Goal: Task Accomplishment & Management: Use online tool/utility

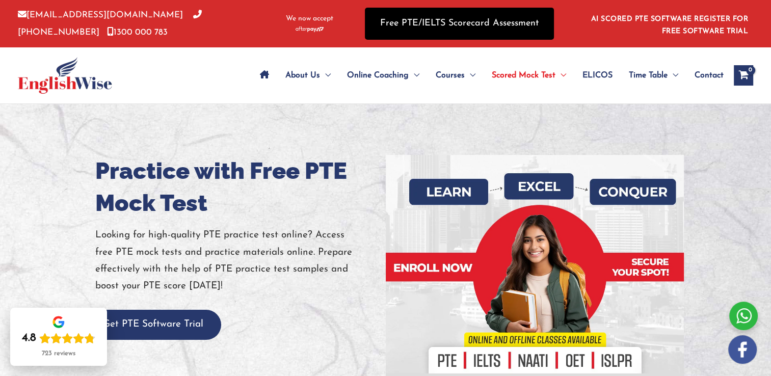
click at [511, 29] on link "Free PTE/IELTS Scorecard Assessment" at bounding box center [459, 24] width 189 height 32
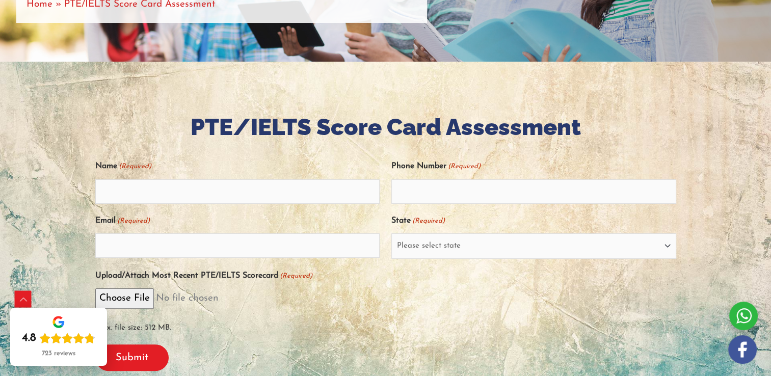
scroll to position [183, 0]
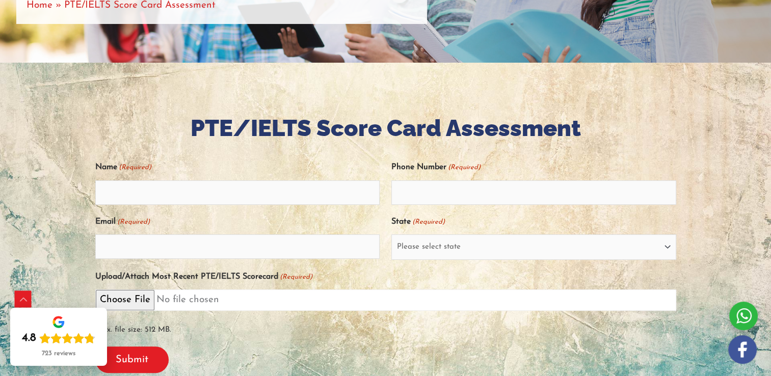
click at [145, 298] on input "Upload/Attach Most Recent PTE/IELTS Scorecard (Required)" at bounding box center [385, 299] width 581 height 21
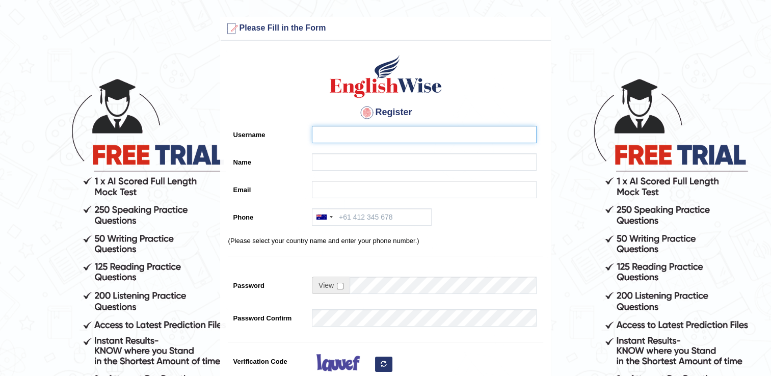
click at [448, 138] on input "Username" at bounding box center [424, 134] width 225 height 17
type input "ntg"
type input "ntgntg502@gmail.com"
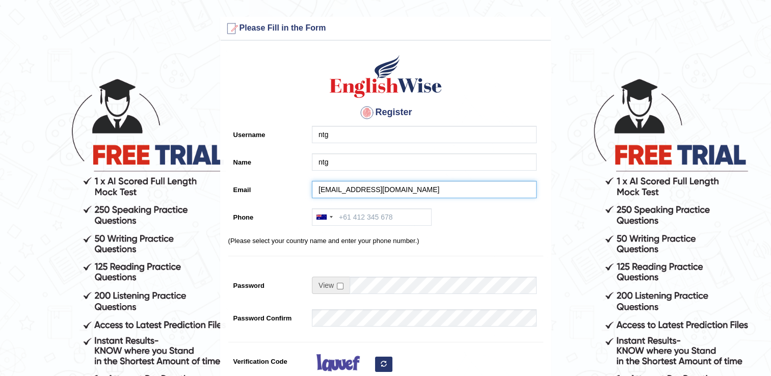
type input "+9779841596141"
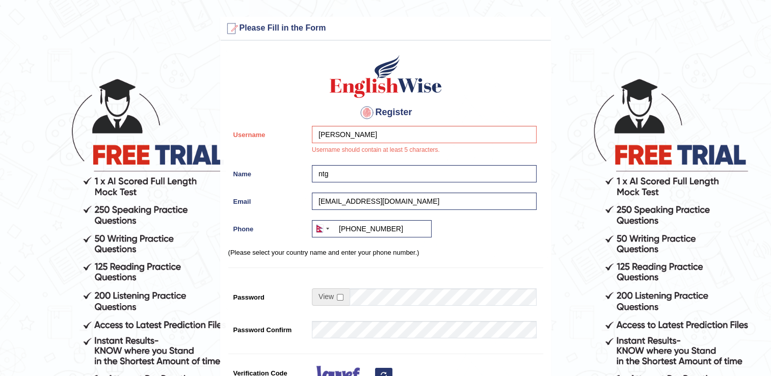
click at [336, 301] on span at bounding box center [331, 296] width 38 height 17
click at [372, 127] on input "aastha bhandari" at bounding box center [424, 134] width 225 height 17
click at [347, 139] on input "Aastha" at bounding box center [424, 134] width 225 height 17
click at [375, 133] on input "Aastha" at bounding box center [424, 134] width 225 height 17
click at [444, 91] on div "Register Username Aastha Only alphanumeric characters and underscore is accepte…" at bounding box center [386, 264] width 330 height 437
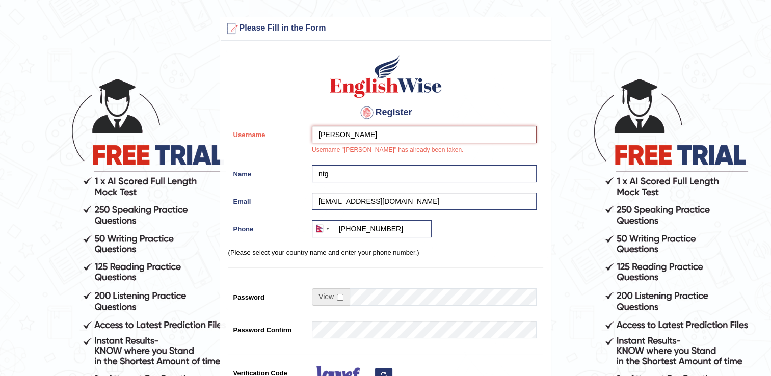
click at [364, 135] on input "Aastha" at bounding box center [424, 134] width 225 height 17
type input "Aastha_bhan41"
click at [339, 301] on span at bounding box center [331, 296] width 38 height 17
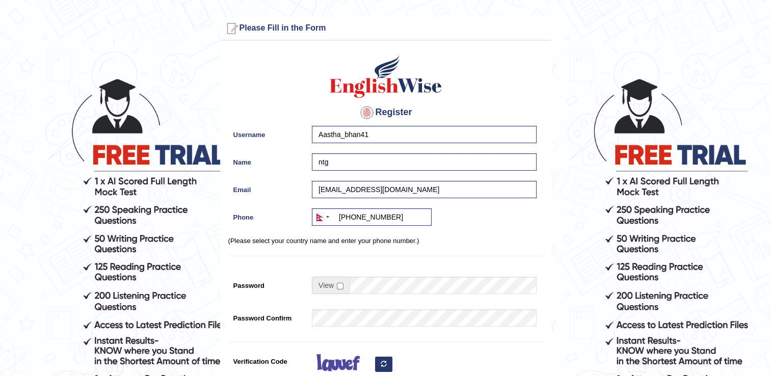
click at [339, 298] on td at bounding box center [424, 288] width 225 height 22
click at [340, 284] on input "checkbox" at bounding box center [340, 286] width 7 height 7
checkbox input "true"
click at [361, 284] on input "Password" at bounding box center [442, 285] width 187 height 17
type input "aasthatheboss"!!!"
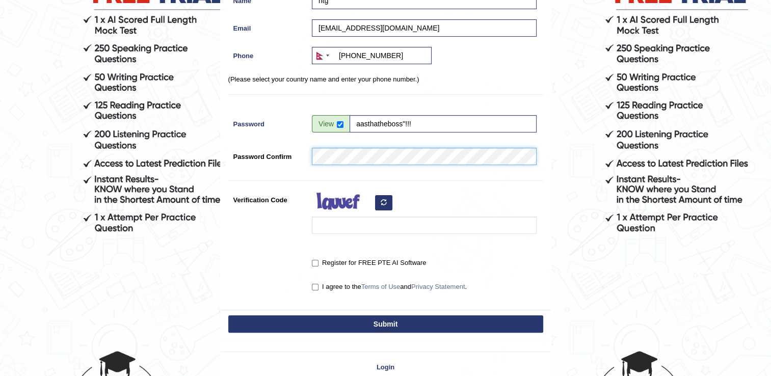
scroll to position [167, 0]
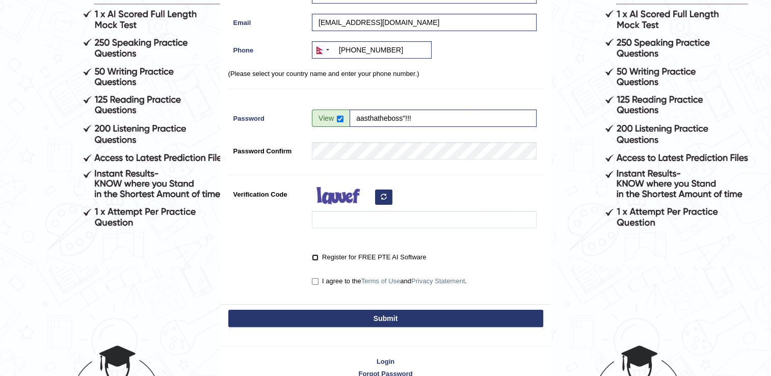
click at [315, 256] on input "Register for FREE PTE AI Software" at bounding box center [315, 257] width 7 height 7
checkbox input "true"
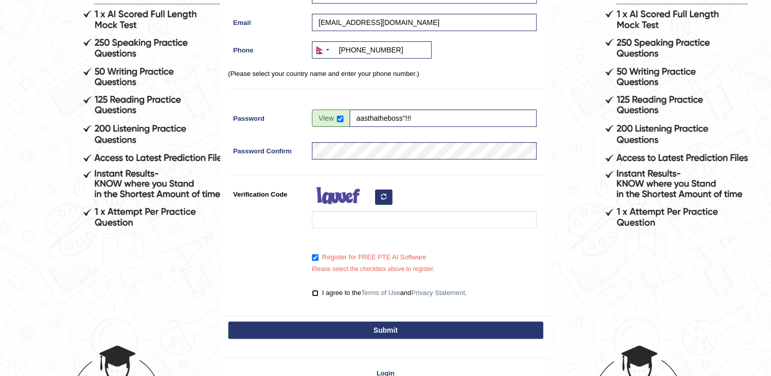
click at [314, 291] on input "I agree to the Terms of Use and Privacy Statement ." at bounding box center [315, 293] width 7 height 7
checkbox input "true"
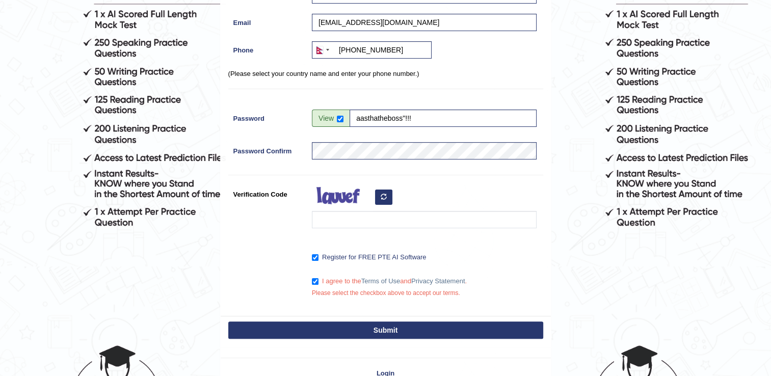
click at [345, 330] on button "Submit" at bounding box center [385, 329] width 315 height 17
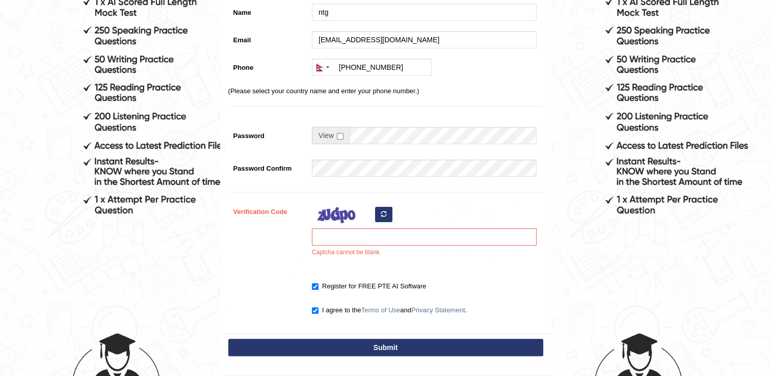
scroll to position [181, 0]
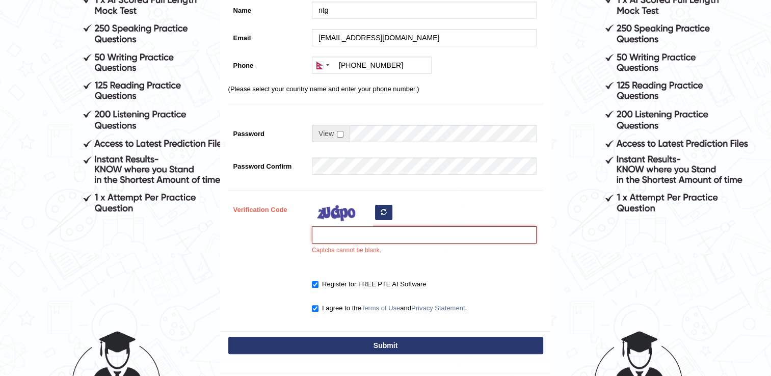
click at [468, 237] on input "Verification Code" at bounding box center [424, 234] width 225 height 17
click at [385, 211] on icon "button" at bounding box center [384, 212] width 6 height 6
click at [378, 231] on input "Verification Code" at bounding box center [424, 234] width 225 height 17
type input "koremb"
click at [335, 343] on button "Submit" at bounding box center [385, 345] width 315 height 17
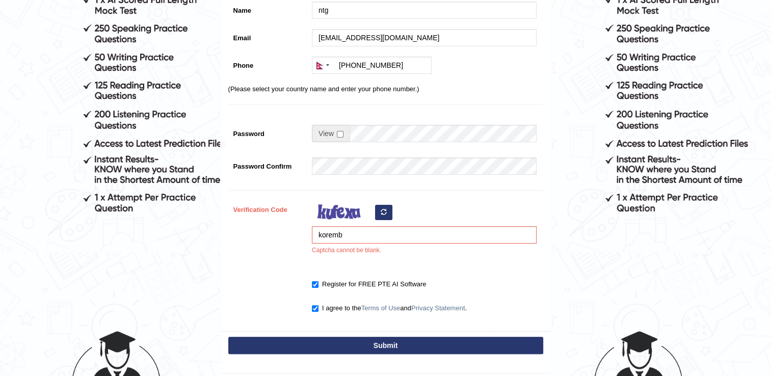
type input "+9779841596141"
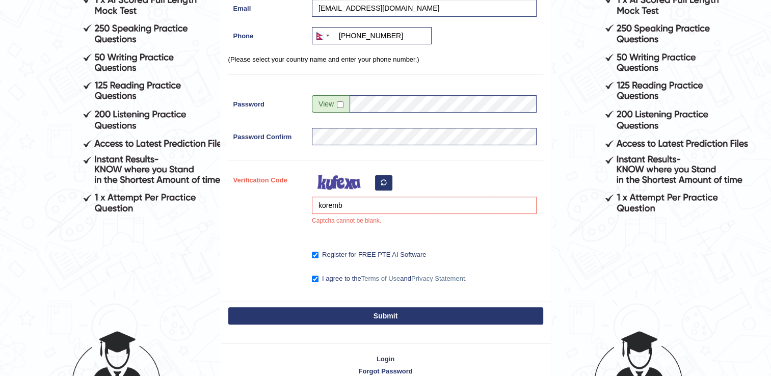
scroll to position [152, 0]
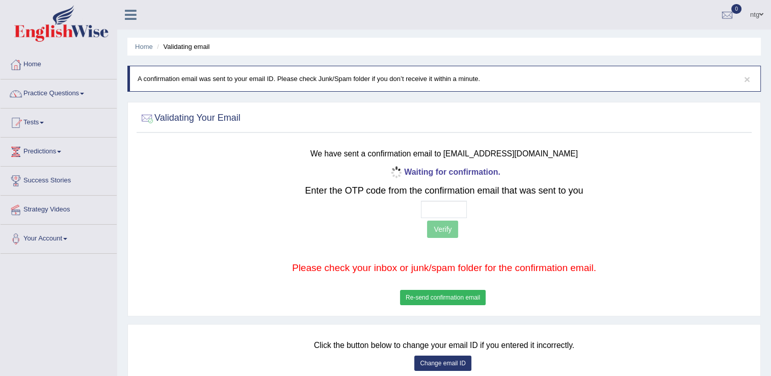
drag, startPoint x: 0, startPoint y: 0, endPoint x: 319, endPoint y: 356, distance: 477.6
click at [319, 356] on div "Click the button below to change your email ID if you entered it incorrectly. C…" at bounding box center [444, 362] width 615 height 60
click at [439, 209] on input "text" at bounding box center [444, 209] width 46 height 17
type input "3 8 1 3"
click at [444, 230] on button "Verify" at bounding box center [442, 229] width 31 height 17
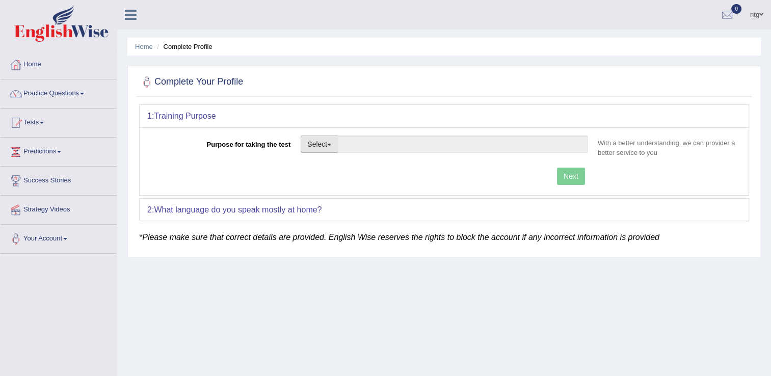
click at [329, 146] on button "Select" at bounding box center [319, 143] width 37 height 17
click at [331, 189] on link "Nursing" at bounding box center [346, 192] width 91 height 13
type input "Nursing"
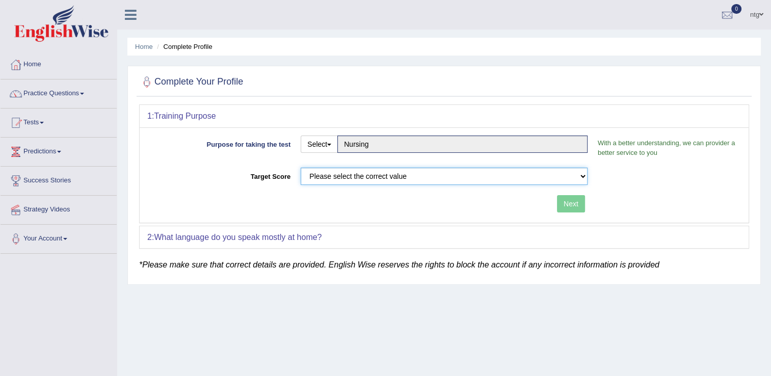
click at [371, 172] on select "Please select the correct value 50 (6 bands) 58 (6.5 bands) 65 (7 bands) 79 (8 …" at bounding box center [444, 176] width 287 height 17
select select "65"
click at [301, 168] on select "Please select the correct value 50 (6 bands) 58 (6.5 bands) 65 (7 bands) 79 (8 …" at bounding box center [444, 176] width 287 height 17
click at [496, 245] on div "2: What language do you speak mostly at home?" at bounding box center [444, 237] width 609 height 22
click at [567, 207] on button "Next" at bounding box center [571, 203] width 28 height 17
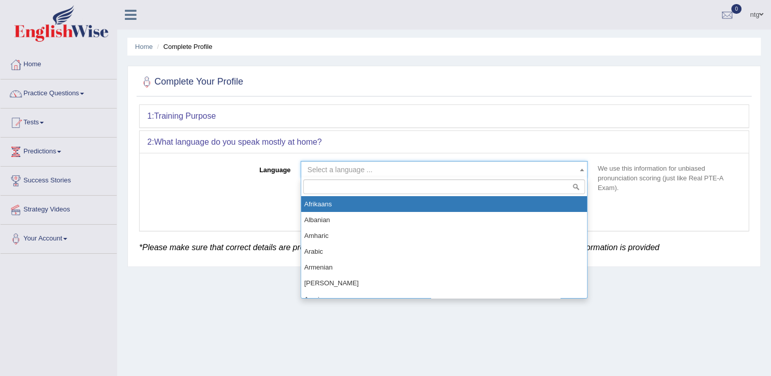
click at [548, 165] on span "Select a language ..." at bounding box center [440, 170] width 267 height 10
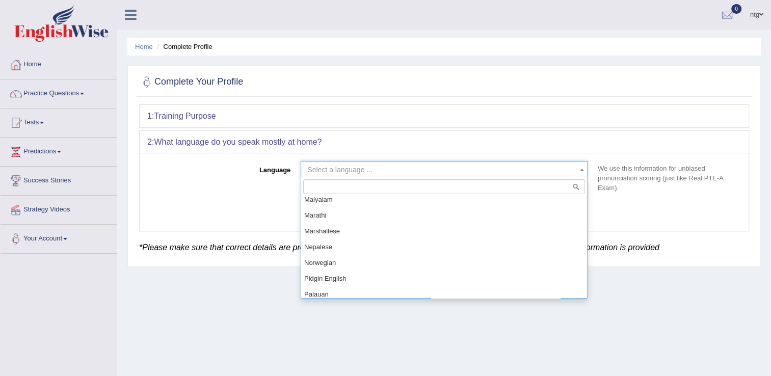
scroll to position [554, 0]
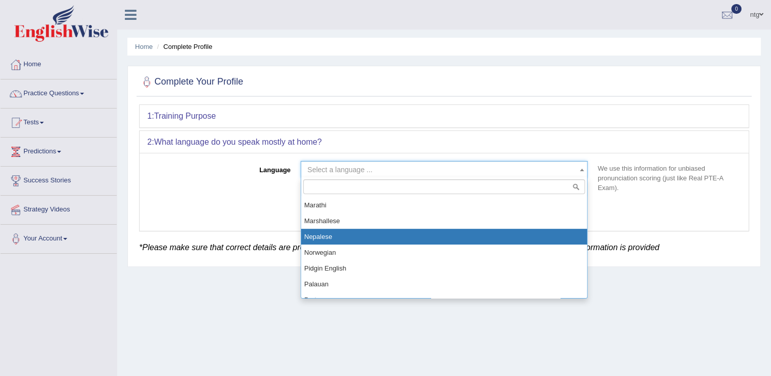
select select "Nepalese"
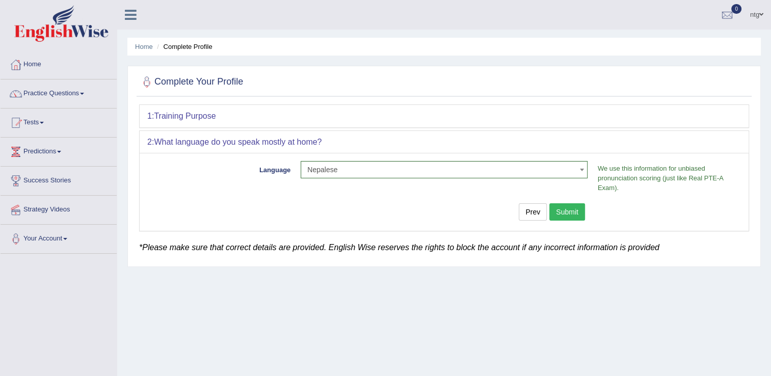
click at [570, 213] on button "Submit" at bounding box center [567, 211] width 36 height 17
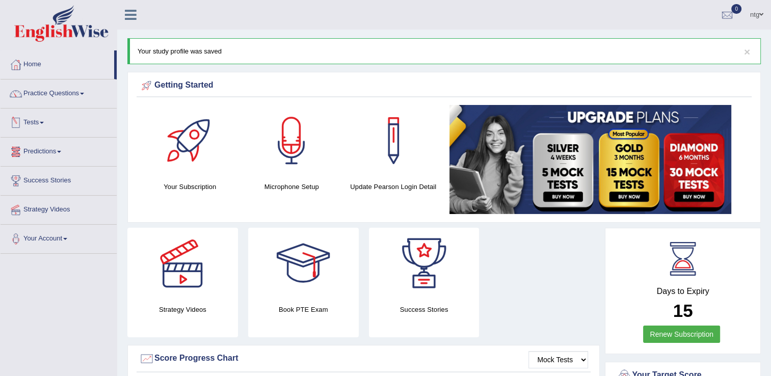
click at [39, 125] on link "Tests" at bounding box center [59, 120] width 116 height 25
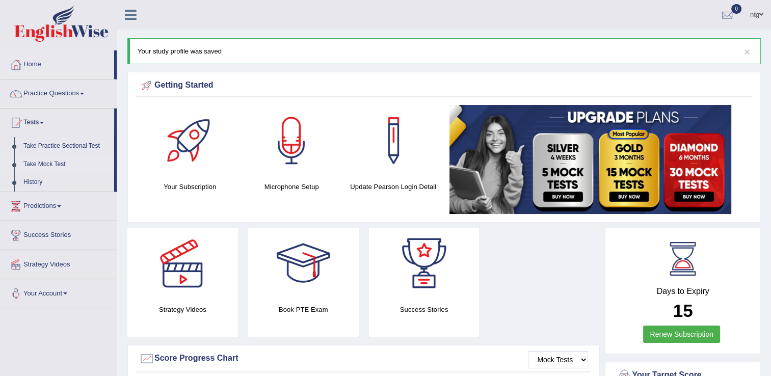
click at [39, 166] on link "Take Mock Test" at bounding box center [66, 164] width 95 height 18
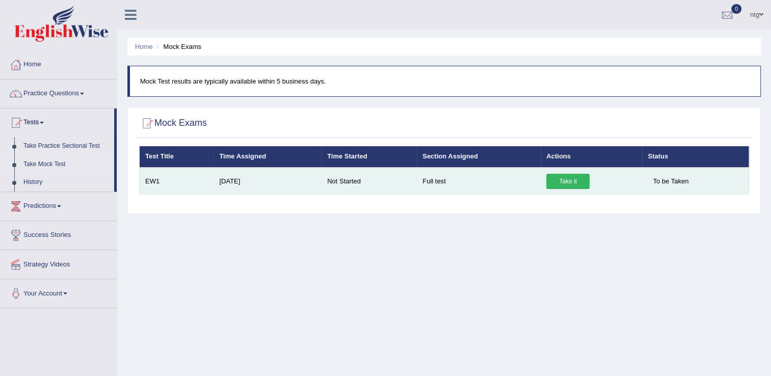
click at [568, 180] on link "Take it" at bounding box center [567, 181] width 43 height 15
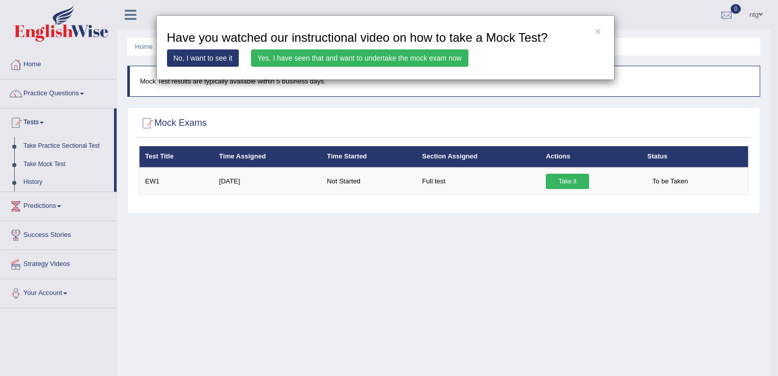
click at [224, 52] on link "No, I want to see it" at bounding box center [203, 57] width 72 height 17
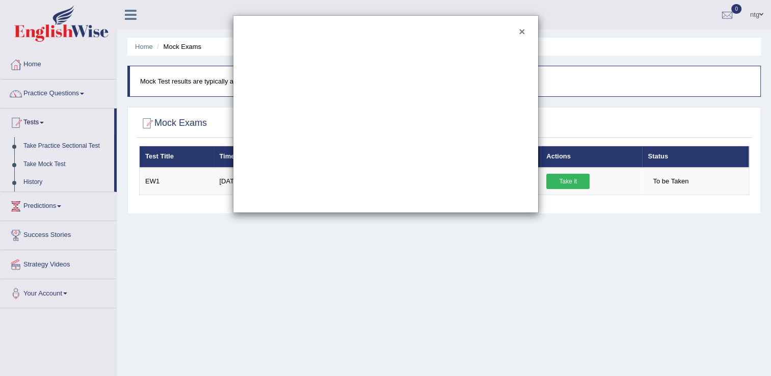
click at [524, 31] on button "×" at bounding box center [522, 31] width 6 height 11
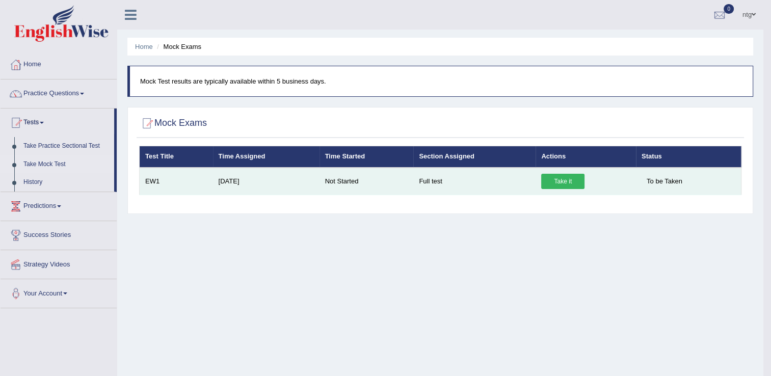
click at [548, 179] on link "Take it" at bounding box center [562, 181] width 43 height 15
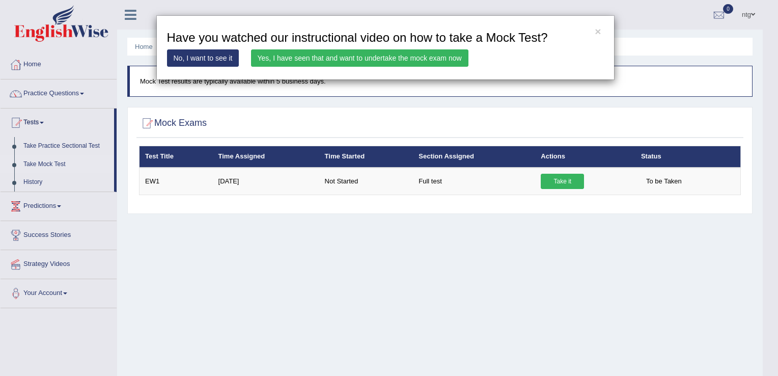
click at [387, 58] on link "Yes, I have seen that and want to undertake the mock exam now" at bounding box center [360, 57] width 218 height 17
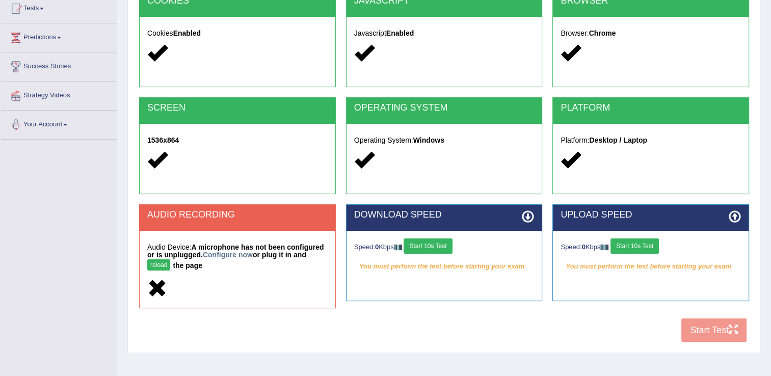
scroll to position [116, 0]
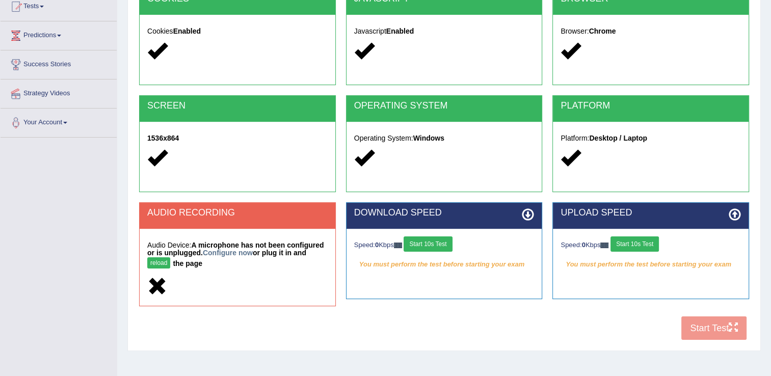
click at [170, 257] on button "reload" at bounding box center [158, 262] width 23 height 11
click at [442, 247] on button "Start 10s Test" at bounding box center [427, 243] width 48 height 15
click at [629, 241] on button "Start 10s Test" at bounding box center [634, 243] width 48 height 15
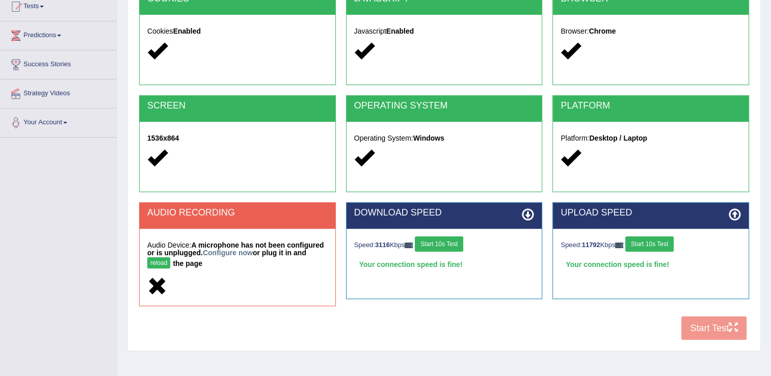
click at [170, 257] on button "reload" at bounding box center [158, 262] width 23 height 11
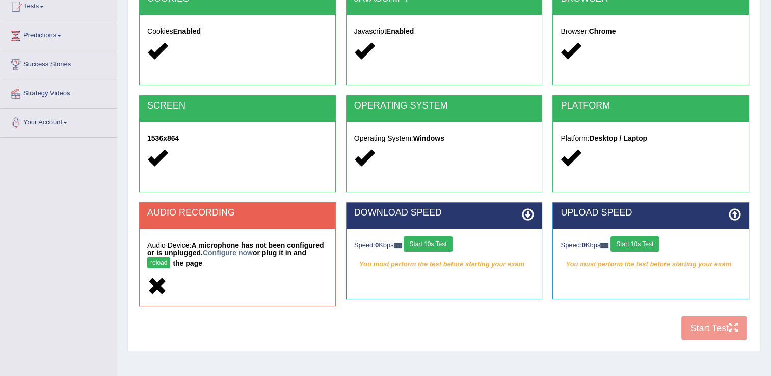
click at [170, 257] on button "reload" at bounding box center [158, 262] width 23 height 11
drag, startPoint x: 0, startPoint y: 0, endPoint x: 295, endPoint y: 254, distance: 389.4
click at [170, 257] on button "reload" at bounding box center [158, 262] width 23 height 11
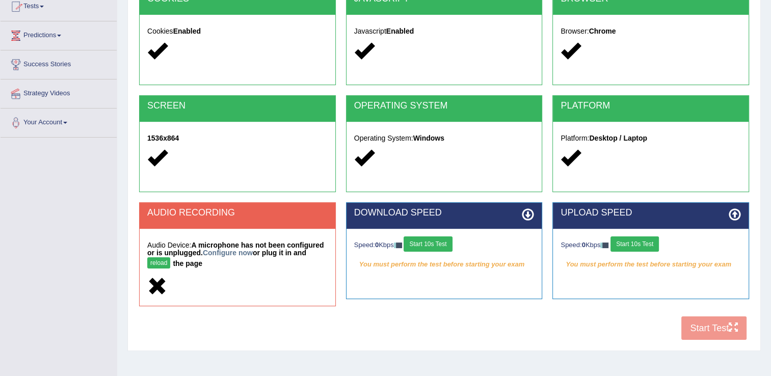
click at [170, 257] on button "reload" at bounding box center [158, 262] width 23 height 11
click at [727, 321] on div "COOKIES Cookies Enabled JAVASCRIPT Javascript Enabled BROWSER Browser: Chrome S…" at bounding box center [444, 166] width 615 height 357
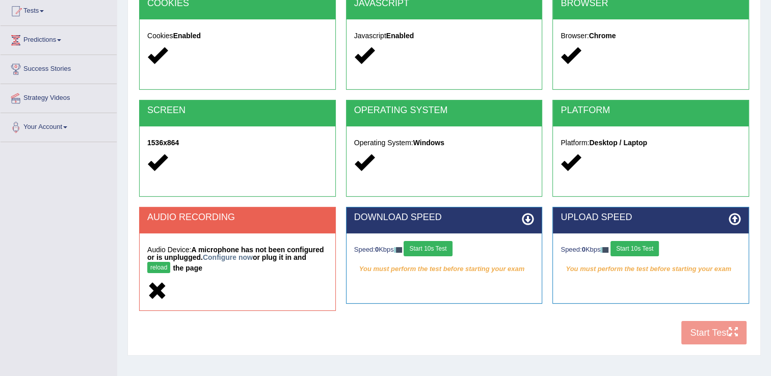
scroll to position [135, 0]
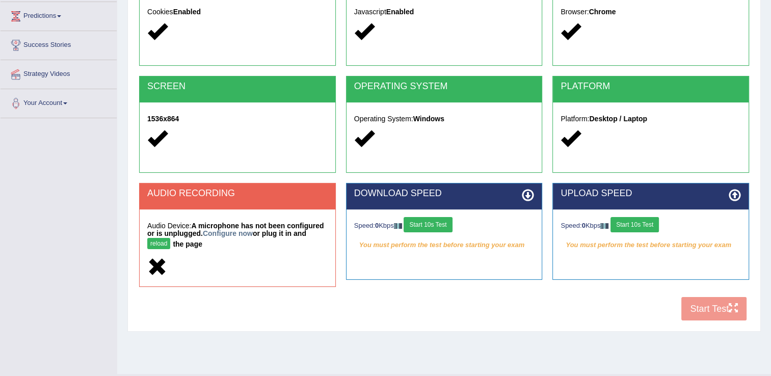
click at [170, 238] on button "reload" at bounding box center [158, 243] width 23 height 11
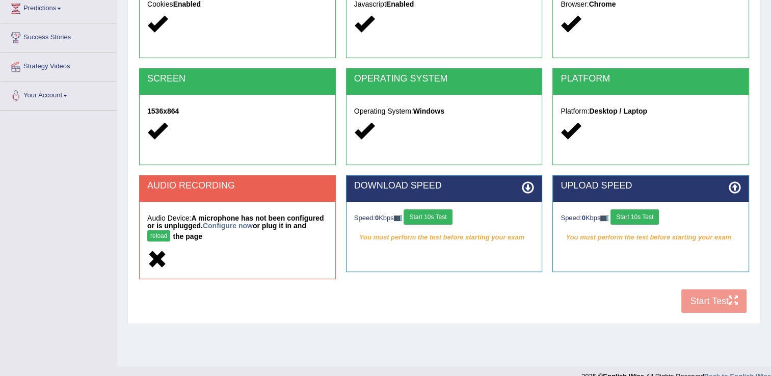
click at [297, 235] on h5 "Audio Device: A microphone has not been configured or is unplugged. Configure n…" at bounding box center [237, 229] width 180 height 30
click at [170, 230] on button "reload" at bounding box center [158, 235] width 23 height 11
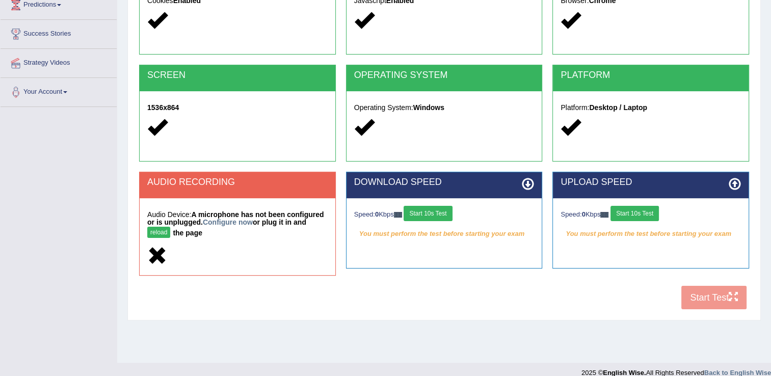
click at [170, 227] on button "reload" at bounding box center [158, 232] width 23 height 11
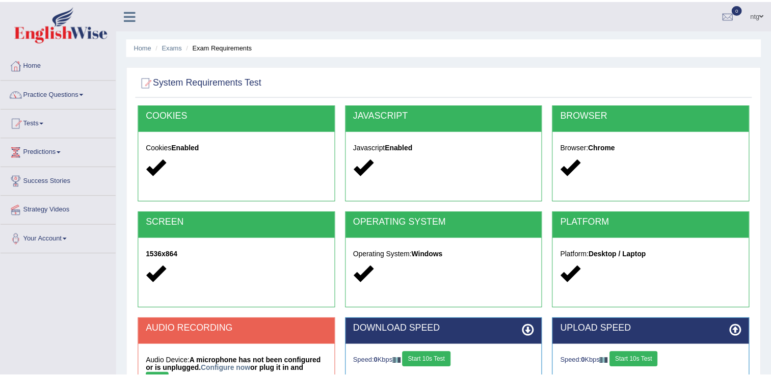
scroll to position [159, 0]
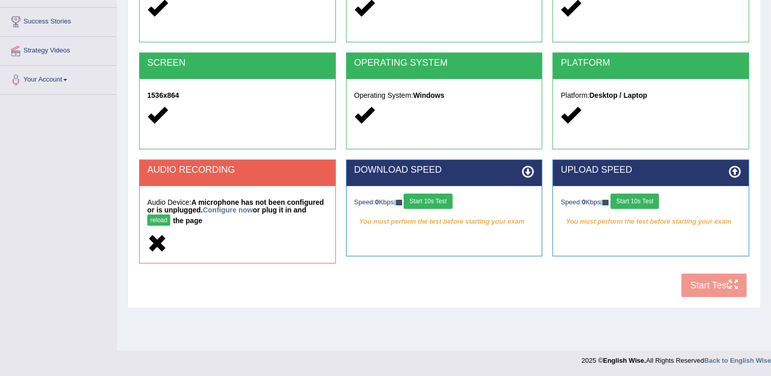
click at [302, 225] on h5 "Audio Device: A microphone has not been configured or is unplugged. Configure n…" at bounding box center [237, 214] width 180 height 30
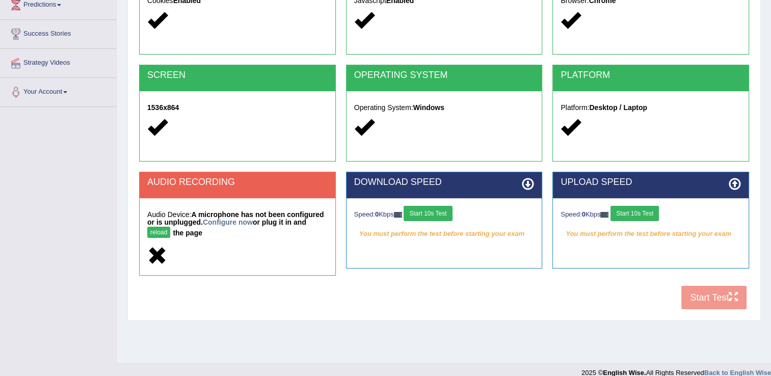
click at [302, 225] on h5 "Audio Device: A microphone has not been configured or is unplugged. Configure n…" at bounding box center [237, 226] width 180 height 30
click at [303, 211] on strong "A microphone has not been configured or is unplugged. Configure now or plug it …" at bounding box center [235, 223] width 176 height 26
drag, startPoint x: 303, startPoint y: 211, endPoint x: 306, endPoint y: 227, distance: 15.5
click at [170, 227] on button "reload" at bounding box center [158, 232] width 23 height 11
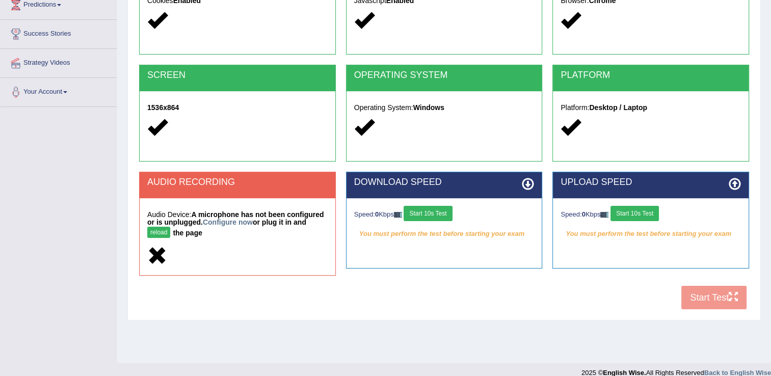
click at [170, 227] on button "reload" at bounding box center [158, 232] width 23 height 11
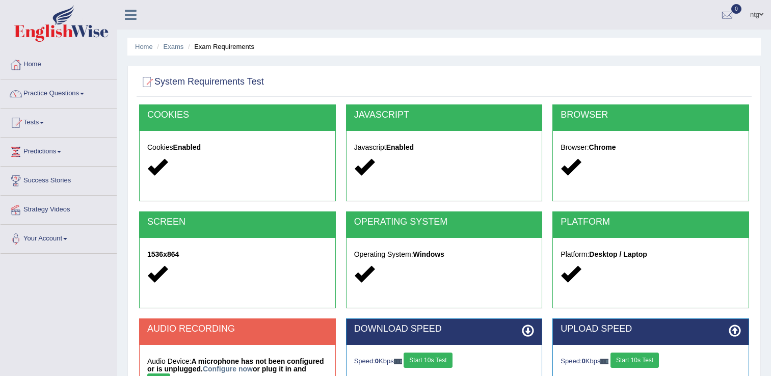
scroll to position [147, 0]
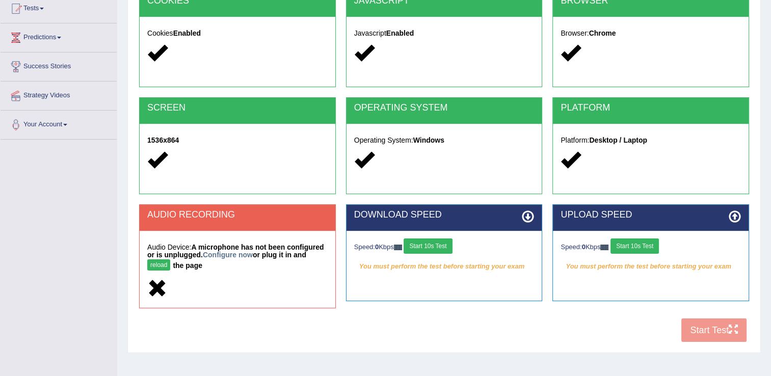
scroll to position [159, 0]
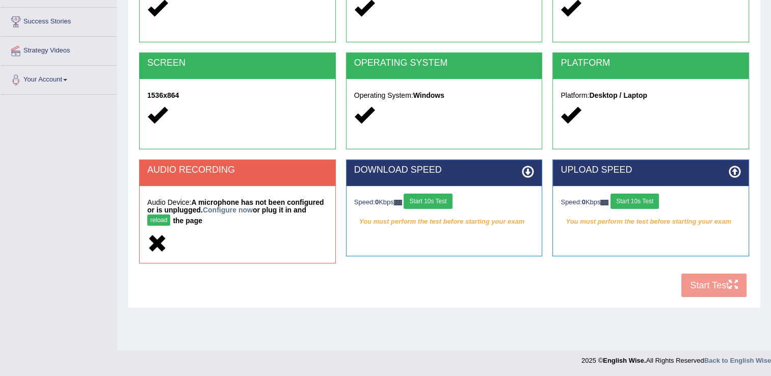
click at [170, 214] on button "reload" at bounding box center [158, 219] width 23 height 11
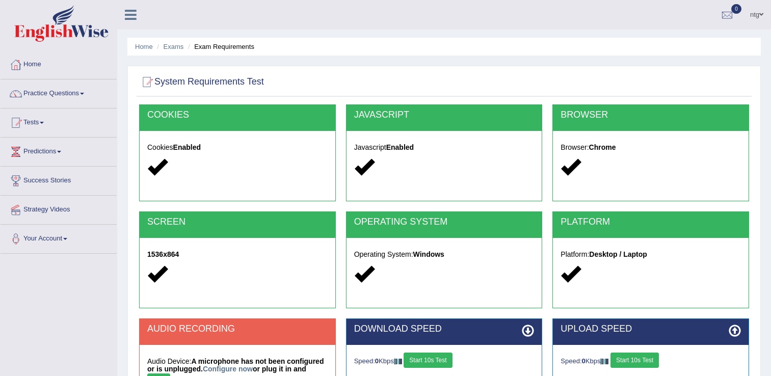
scroll to position [159, 0]
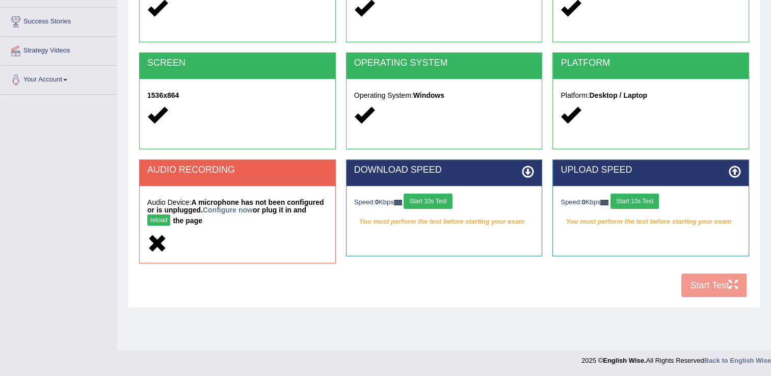
click at [170, 214] on button "reload" at bounding box center [158, 219] width 23 height 11
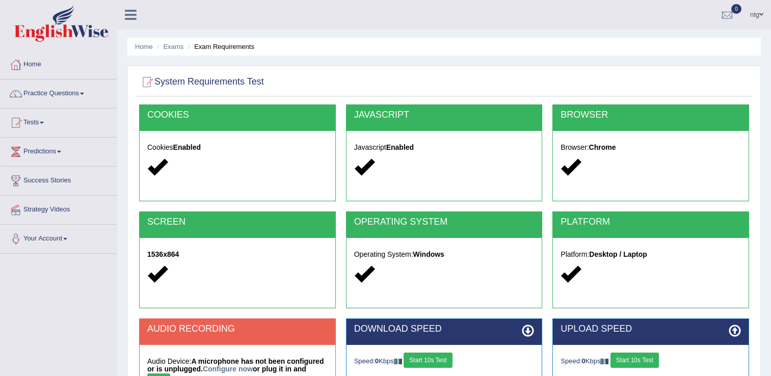
scroll to position [159, 0]
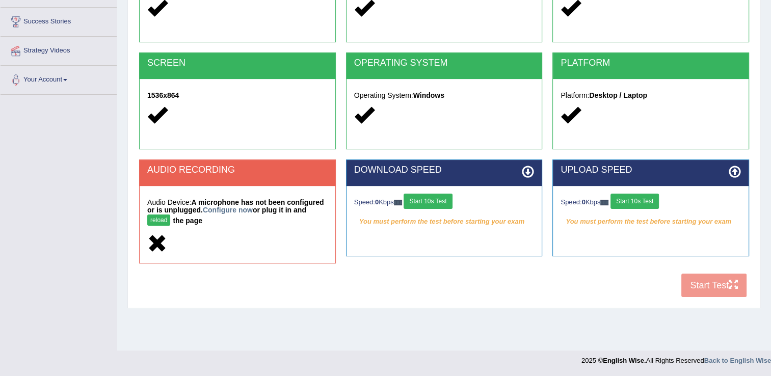
click at [170, 214] on button "reload" at bounding box center [158, 219] width 23 height 11
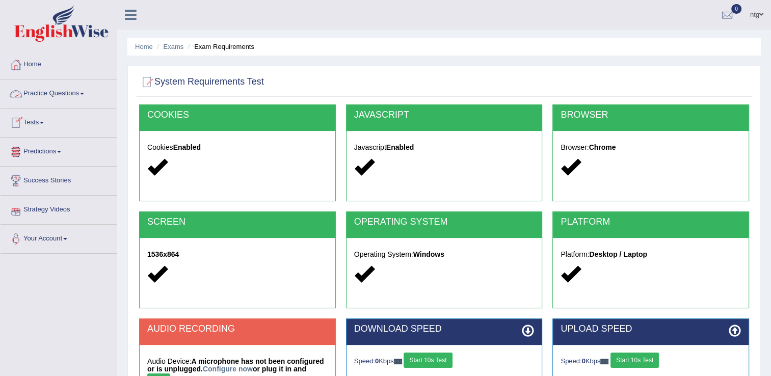
click at [77, 91] on link "Practice Questions" at bounding box center [59, 91] width 116 height 25
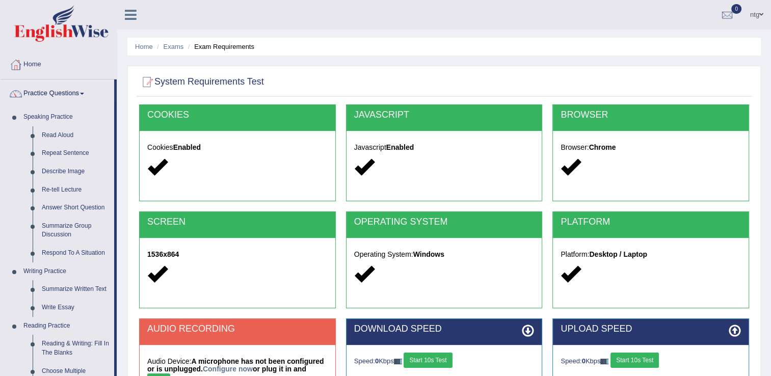
click at [77, 91] on link "Practice Questions" at bounding box center [58, 91] width 114 height 25
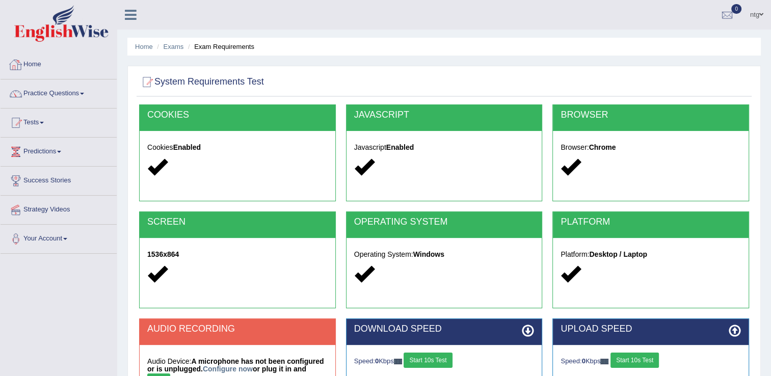
click at [75, 62] on link "Home" at bounding box center [59, 62] width 116 height 25
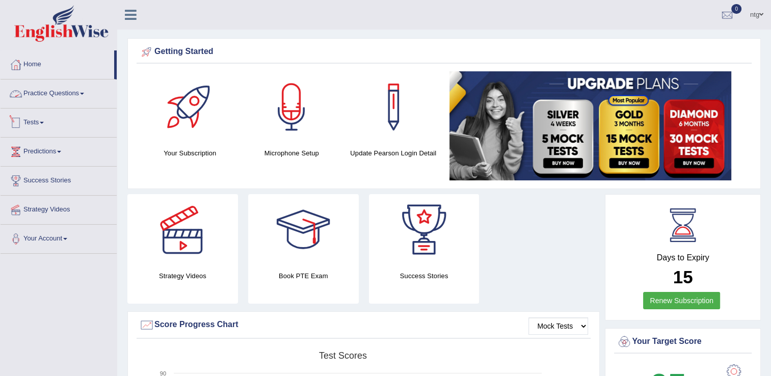
click at [48, 130] on link "Tests" at bounding box center [59, 120] width 116 height 25
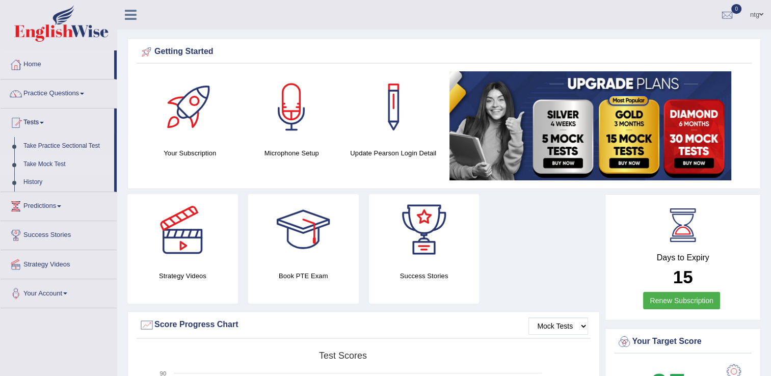
click at [48, 157] on link "Take Mock Test" at bounding box center [66, 164] width 95 height 18
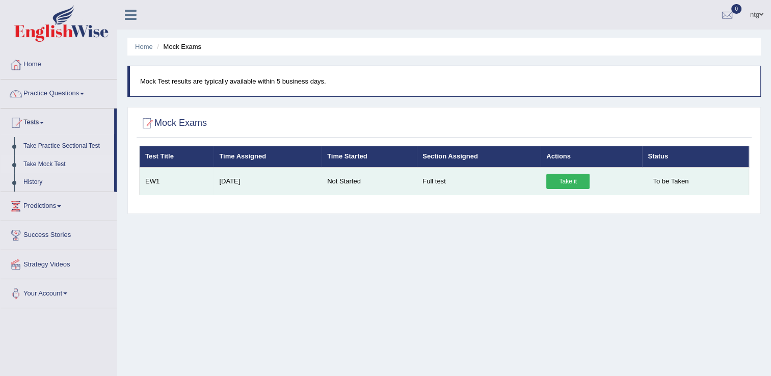
click at [546, 181] on link "Take it" at bounding box center [567, 181] width 43 height 15
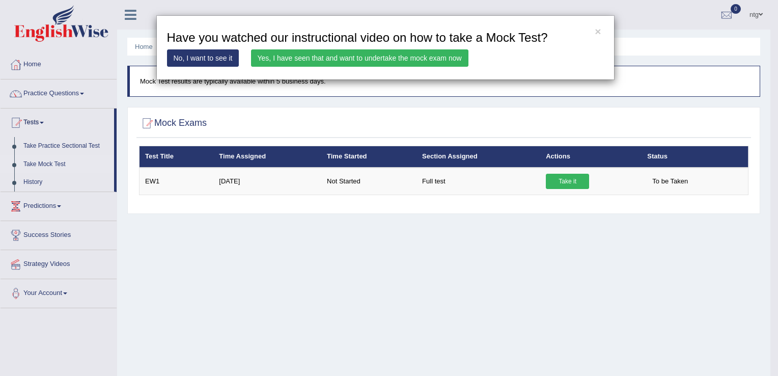
click at [440, 62] on link "Yes, I have seen that and want to undertake the mock exam now" at bounding box center [360, 57] width 218 height 17
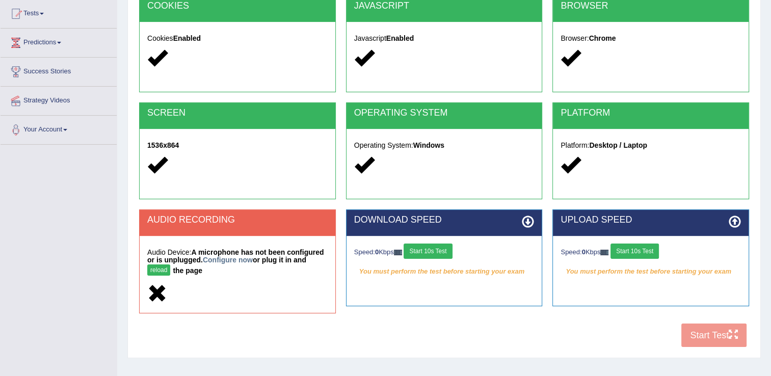
scroll to position [114, 0]
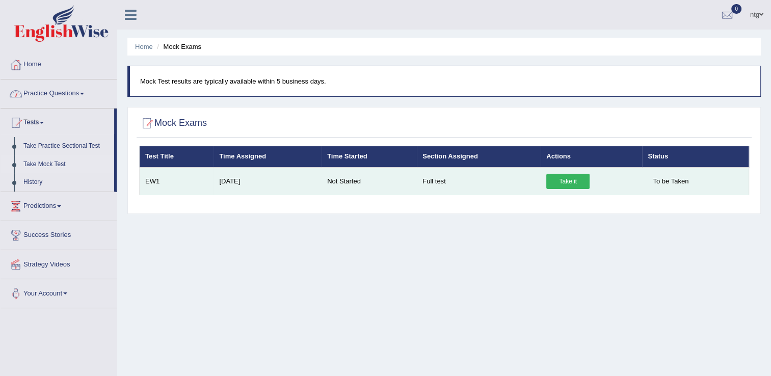
click at [546, 181] on link "Take it" at bounding box center [567, 181] width 43 height 15
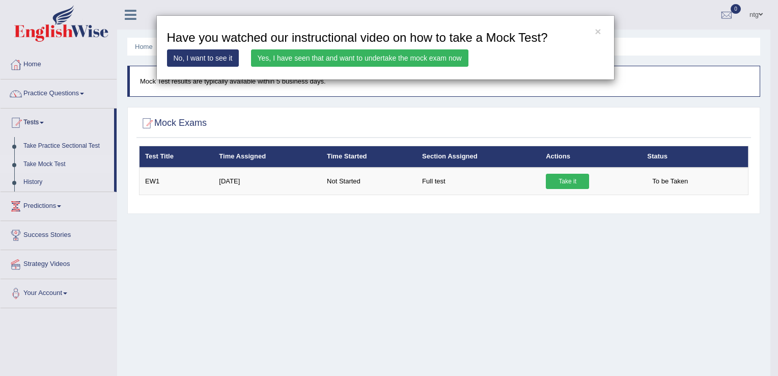
click at [222, 61] on link "No, I want to see it" at bounding box center [203, 57] width 72 height 17
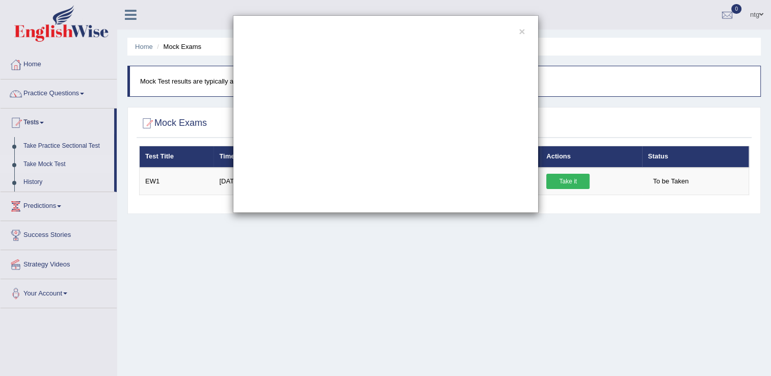
click at [566, 290] on div "×" at bounding box center [385, 188] width 771 height 376
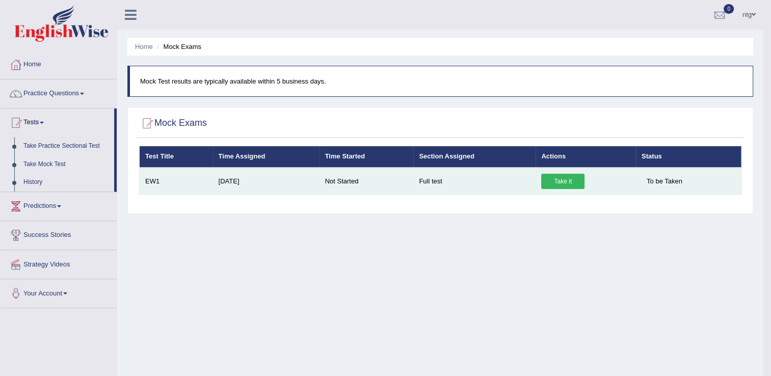
click at [561, 178] on link "Take it" at bounding box center [562, 181] width 43 height 15
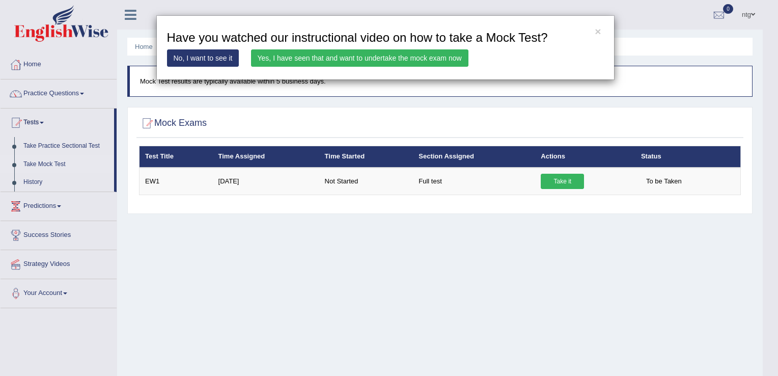
click at [350, 60] on link "Yes, I have seen that and want to undertake the mock exam now" at bounding box center [360, 57] width 218 height 17
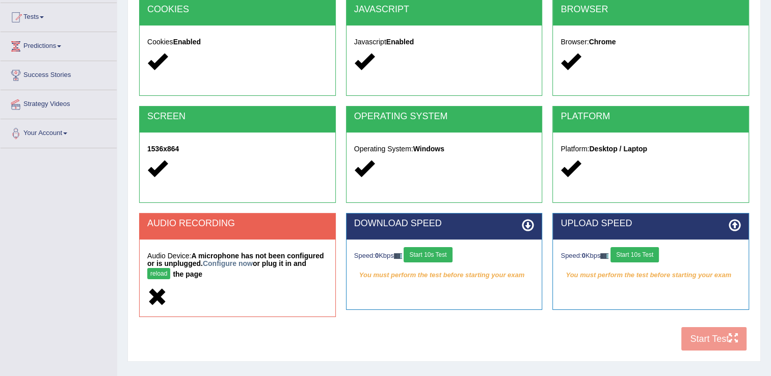
scroll to position [159, 0]
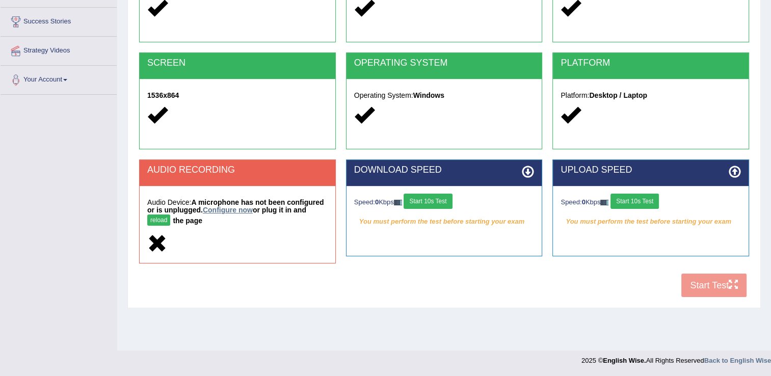
click at [214, 208] on link "Configure now" at bounding box center [228, 210] width 50 height 8
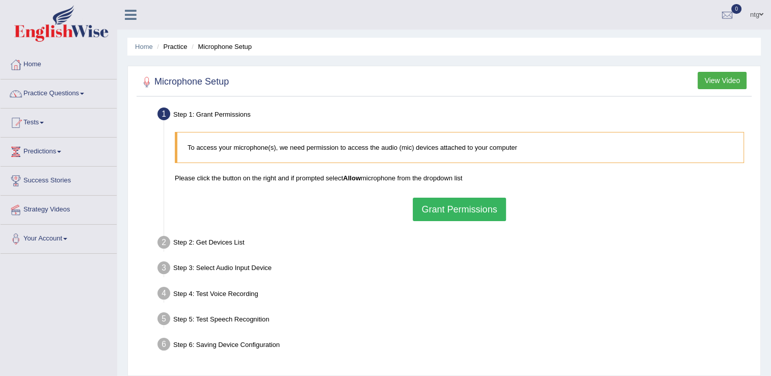
click at [472, 215] on button "Grant Permissions" at bounding box center [459, 209] width 93 height 23
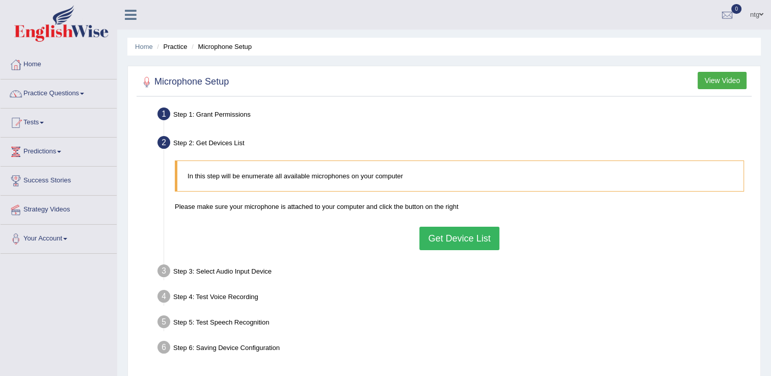
click at [468, 246] on button "Get Device List" at bounding box center [458, 238] width 79 height 23
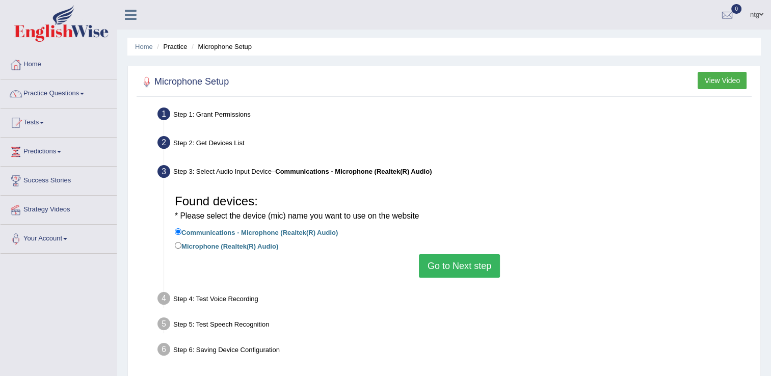
click at [468, 265] on button "Go to Next step" at bounding box center [459, 265] width 81 height 23
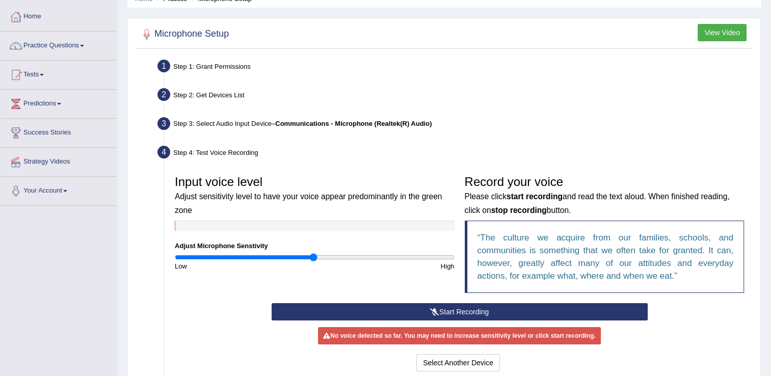
scroll to position [73, 0]
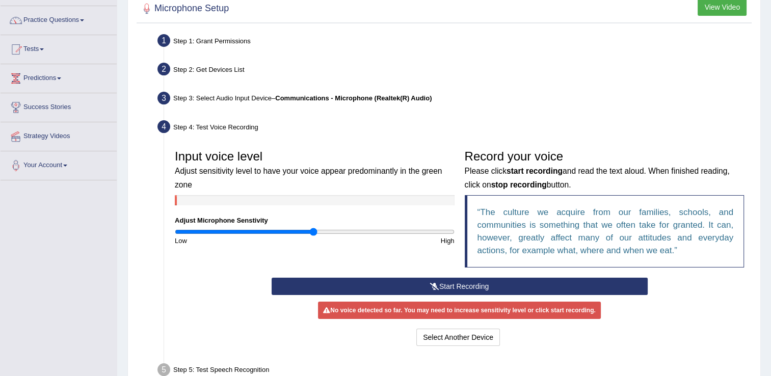
click at [535, 286] on button "Start Recording" at bounding box center [460, 286] width 376 height 17
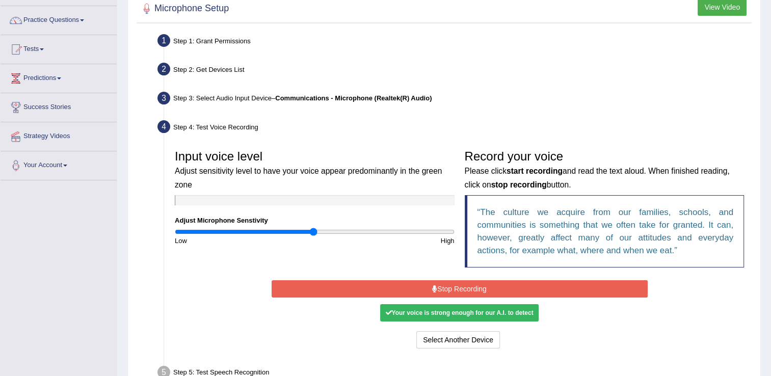
click at [535, 286] on button "Stop Recording" at bounding box center [460, 288] width 376 height 17
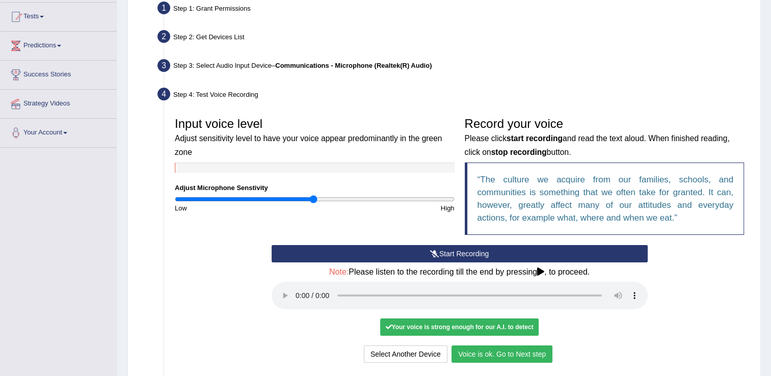
scroll to position [143, 0]
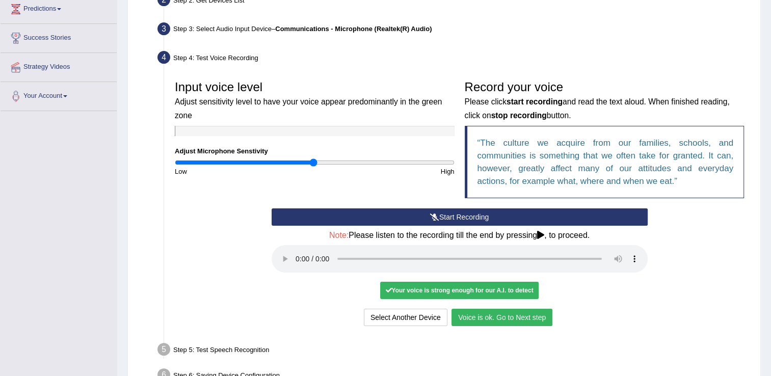
click at [543, 316] on button "Voice is ok. Go to Next step" at bounding box center [501, 317] width 101 height 17
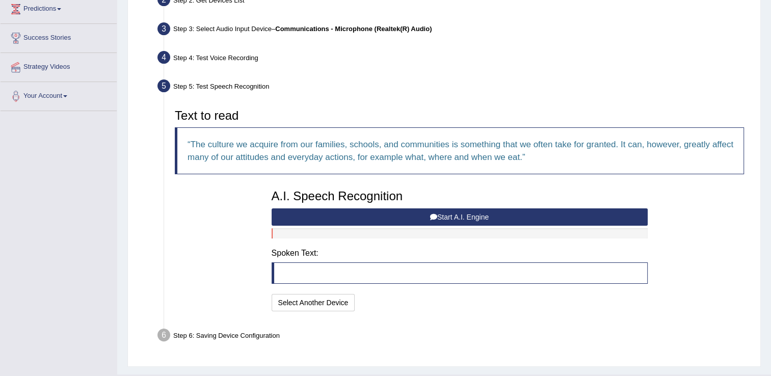
click at [445, 213] on button "Start A.I. Engine" at bounding box center [460, 216] width 376 height 17
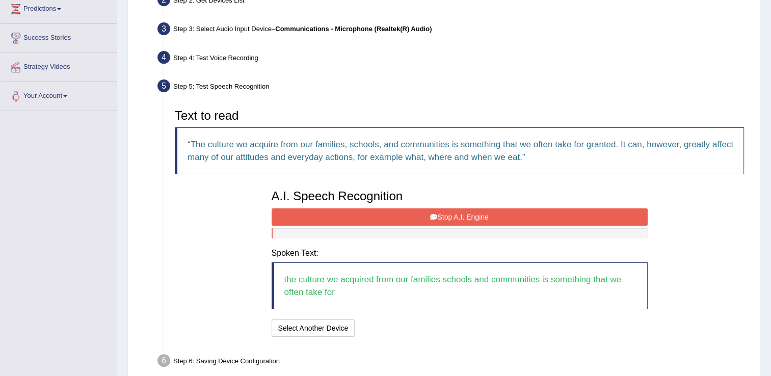
click at [432, 216] on icon at bounding box center [433, 216] width 7 height 7
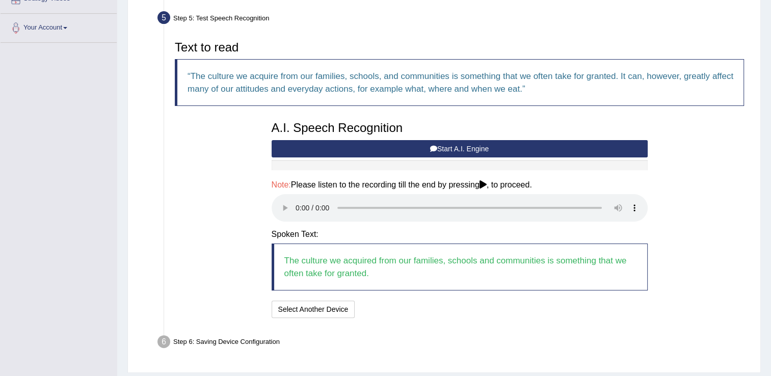
scroll to position [211, 0]
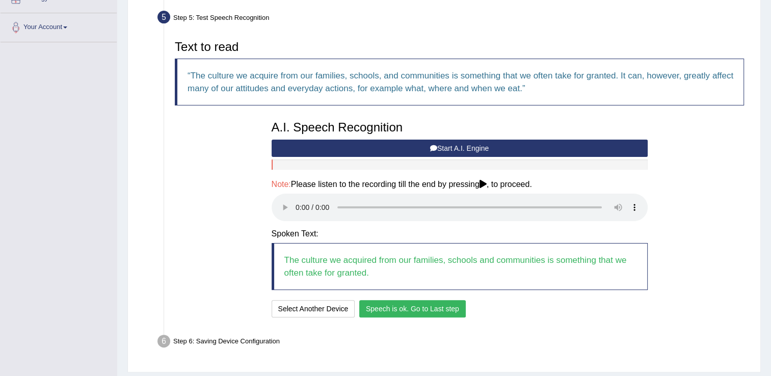
click at [387, 304] on button "Speech is ok. Go to Last step" at bounding box center [412, 308] width 106 height 17
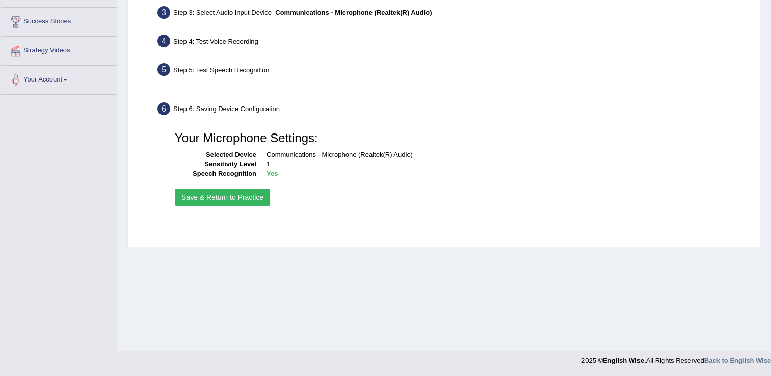
scroll to position [159, 0]
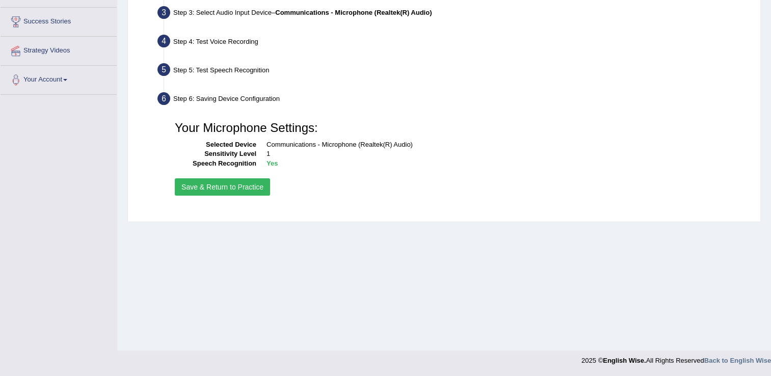
click at [236, 186] on button "Save & Return to Practice" at bounding box center [222, 186] width 95 height 17
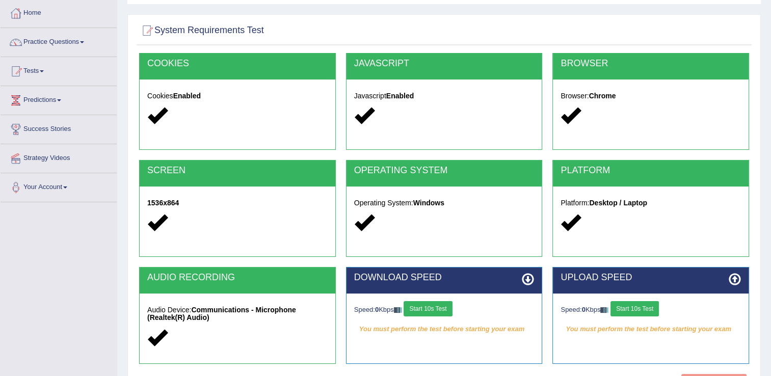
scroll to position [65, 0]
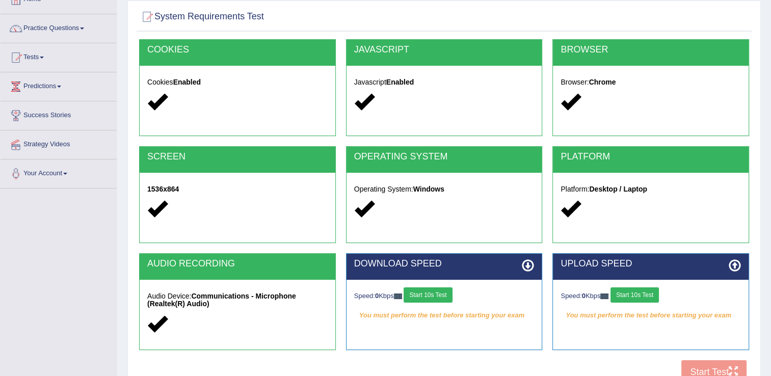
click at [640, 296] on button "Start 10s Test" at bounding box center [634, 294] width 48 height 15
click at [443, 297] on div "Speed: 0 Kbps Start 10s Test" at bounding box center [444, 296] width 180 height 18
click at [443, 297] on button "Start 10s Test" at bounding box center [427, 294] width 48 height 15
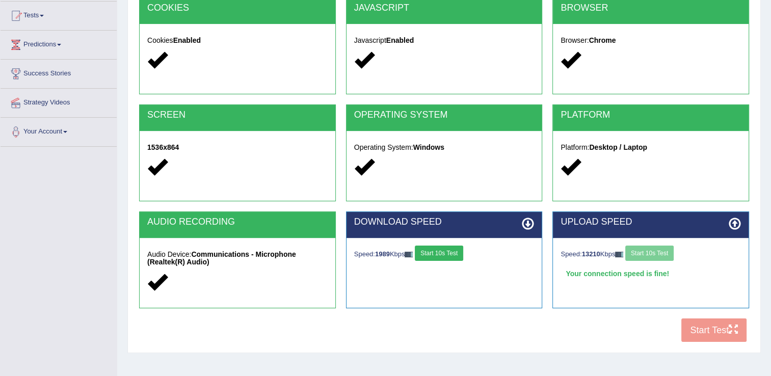
scroll to position [115, 0]
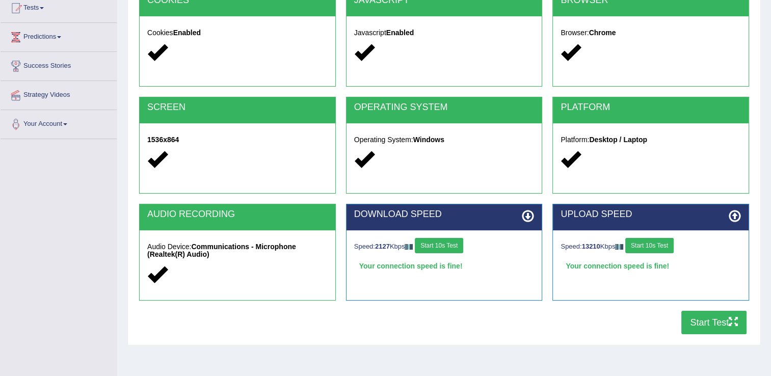
click at [714, 330] on button "Start Test" at bounding box center [713, 322] width 65 height 23
